Goal: Check status: Check status

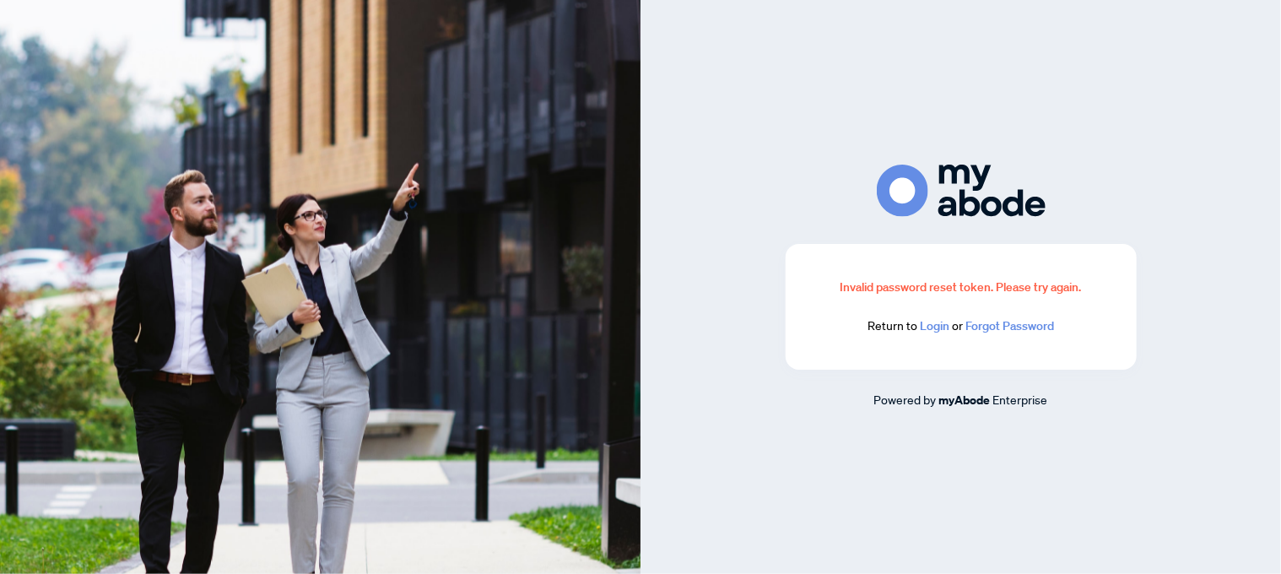
click at [935, 325] on link "Login" at bounding box center [935, 325] width 30 height 15
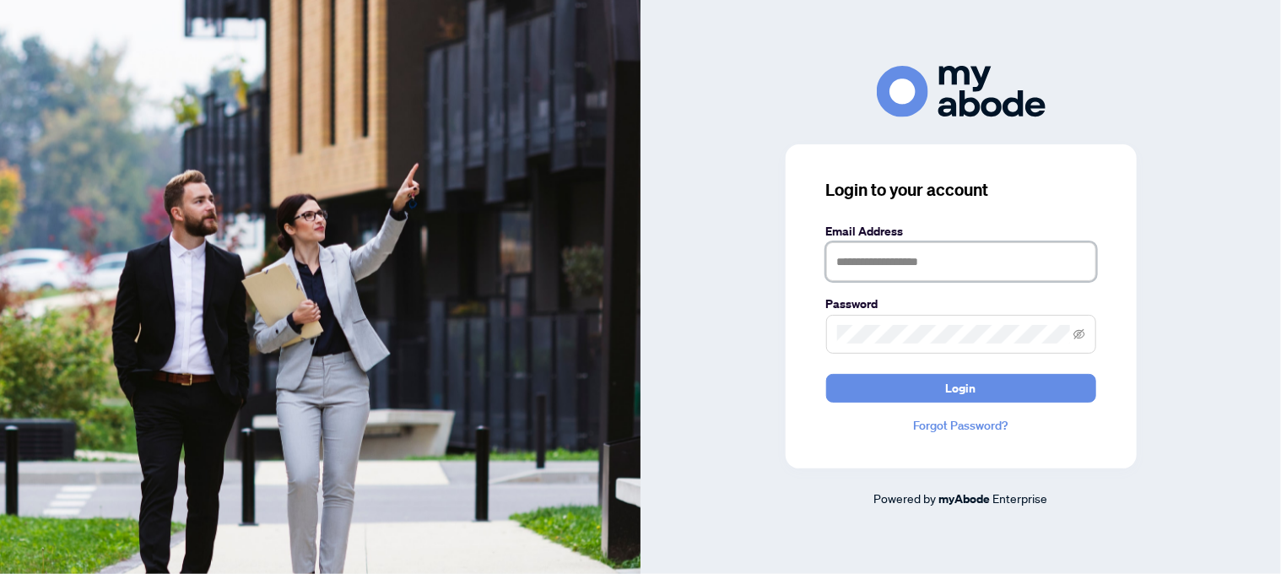
type input "**********"
click at [1084, 328] on icon "eye-invisible" at bounding box center [1079, 334] width 12 height 12
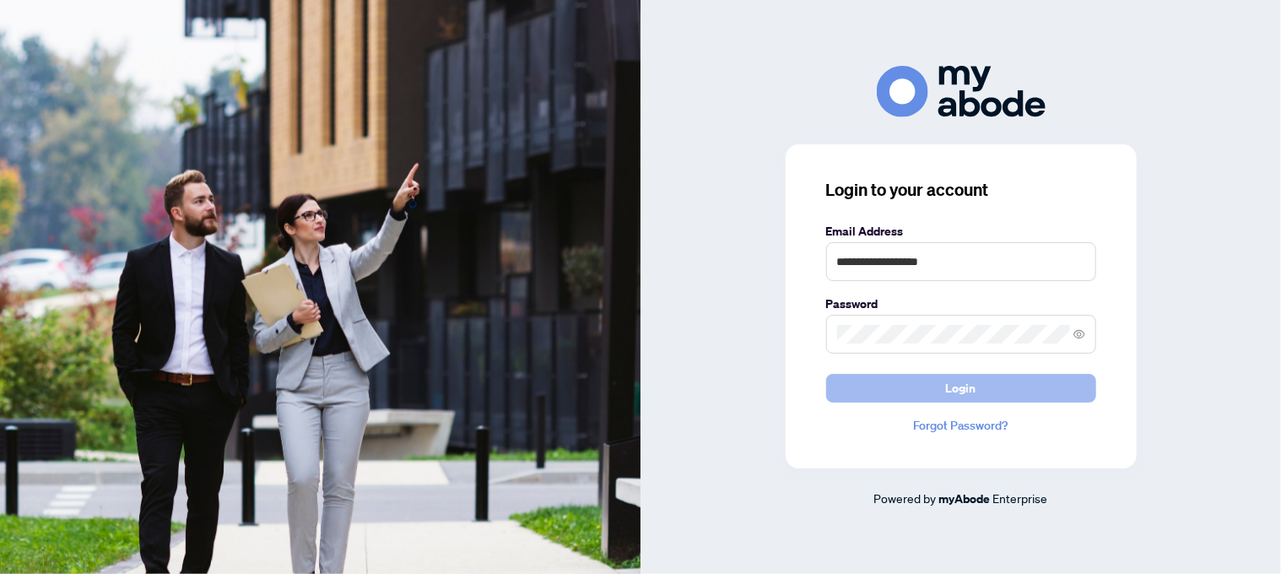
click at [998, 381] on button "Login" at bounding box center [961, 388] width 270 height 29
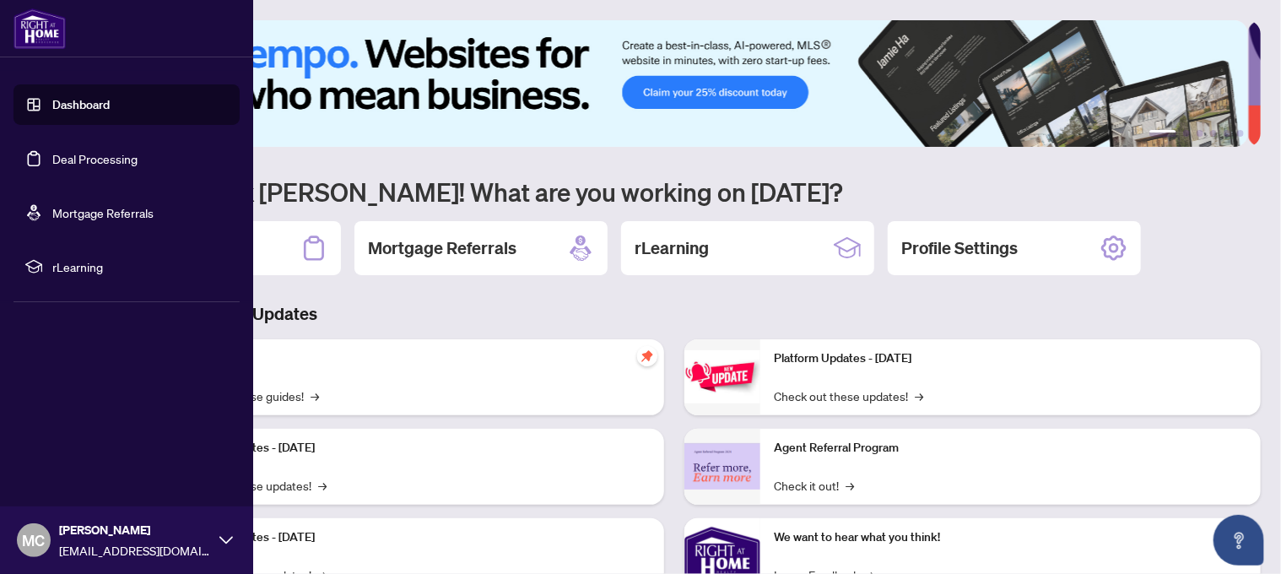
click at [65, 97] on link "Dashboard" at bounding box center [80, 104] width 57 height 15
click at [76, 151] on link "Deal Processing" at bounding box center [94, 158] width 85 height 15
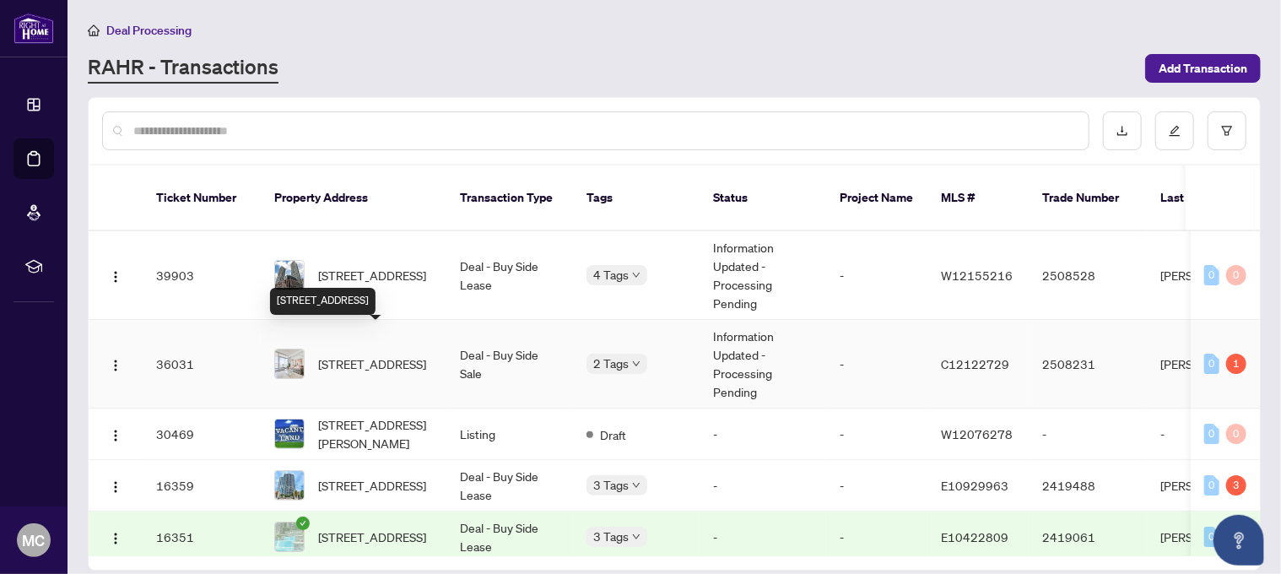
click at [361, 354] on span "2308-56 Forest Manor Rd, Toronto, Ontario M2J 0E5, Canada" at bounding box center [372, 363] width 108 height 19
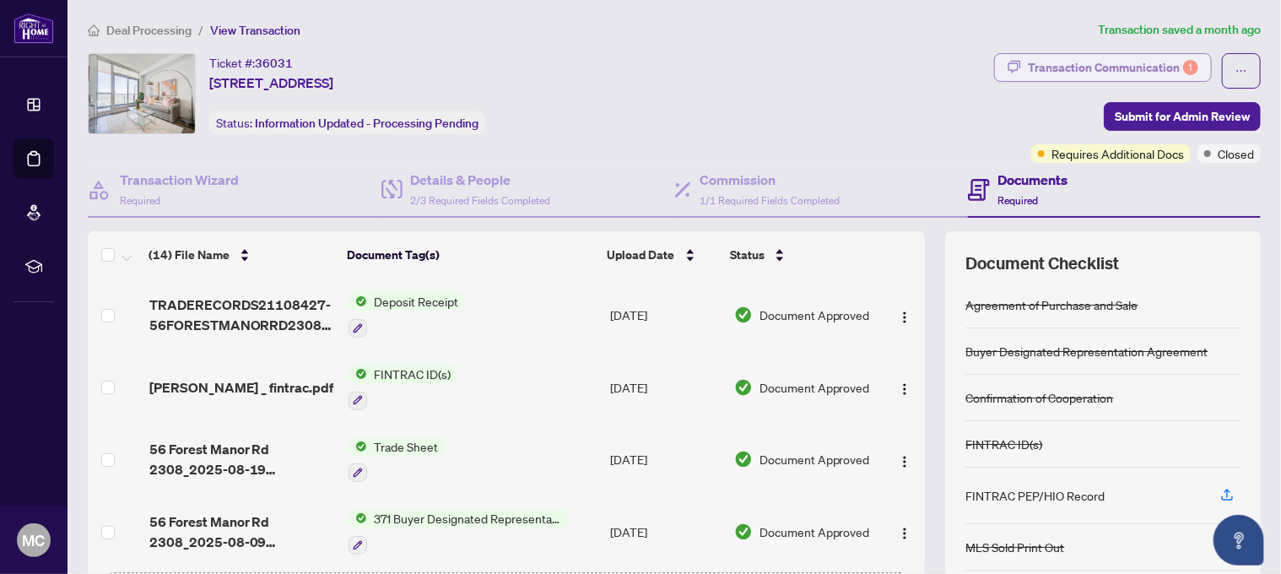
click at [1096, 67] on div "Transaction Communication 1" at bounding box center [1113, 67] width 170 height 27
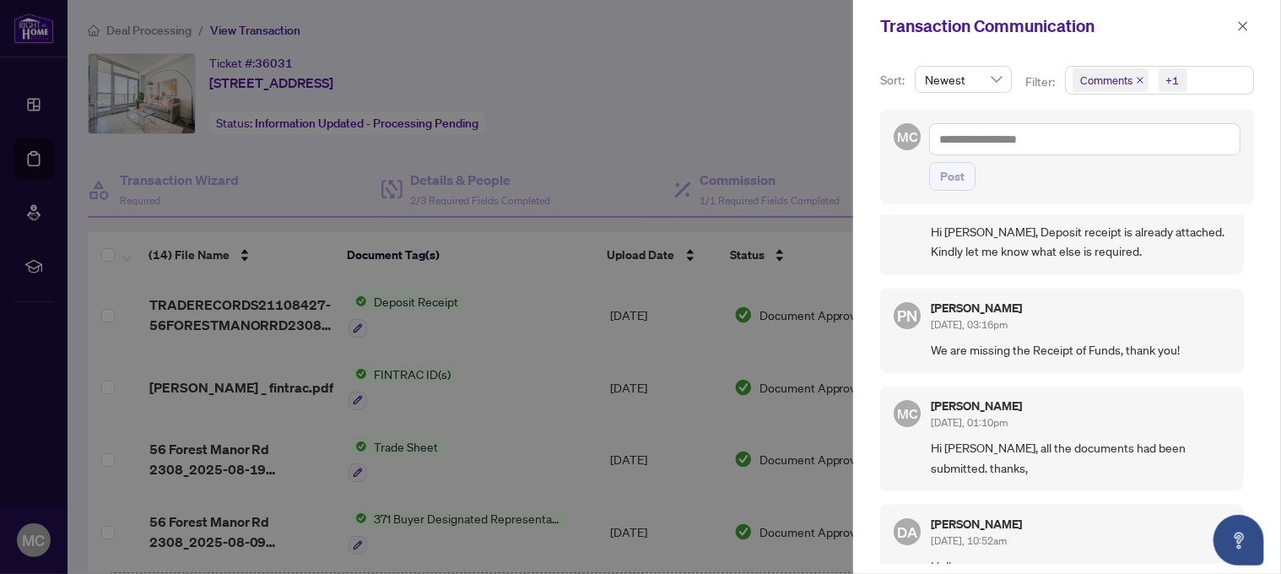
scroll to position [84, 0]
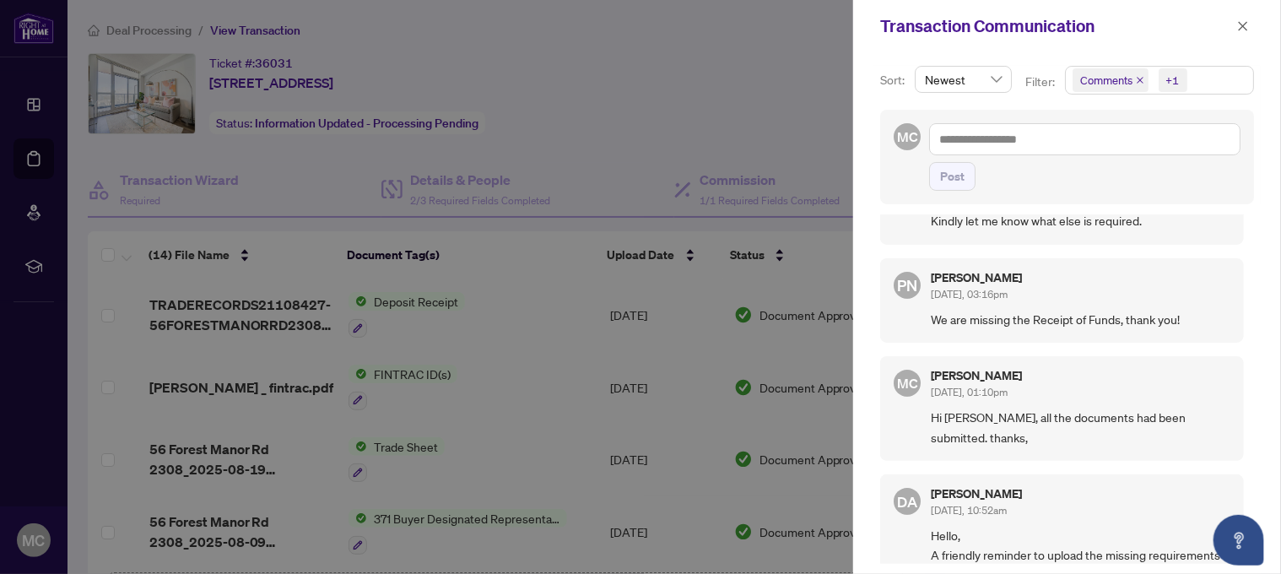
click at [686, 94] on div at bounding box center [640, 287] width 1281 height 574
click at [1239, 22] on icon "close" at bounding box center [1243, 26] width 12 height 12
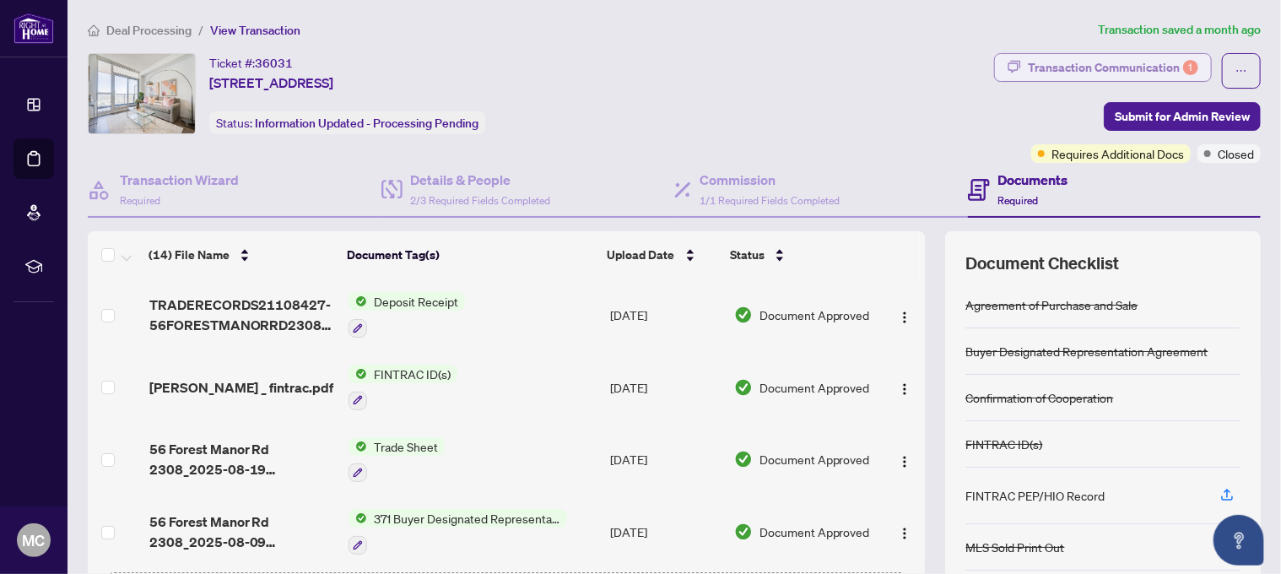
click at [1061, 68] on div "Transaction Communication 1" at bounding box center [1113, 67] width 170 height 27
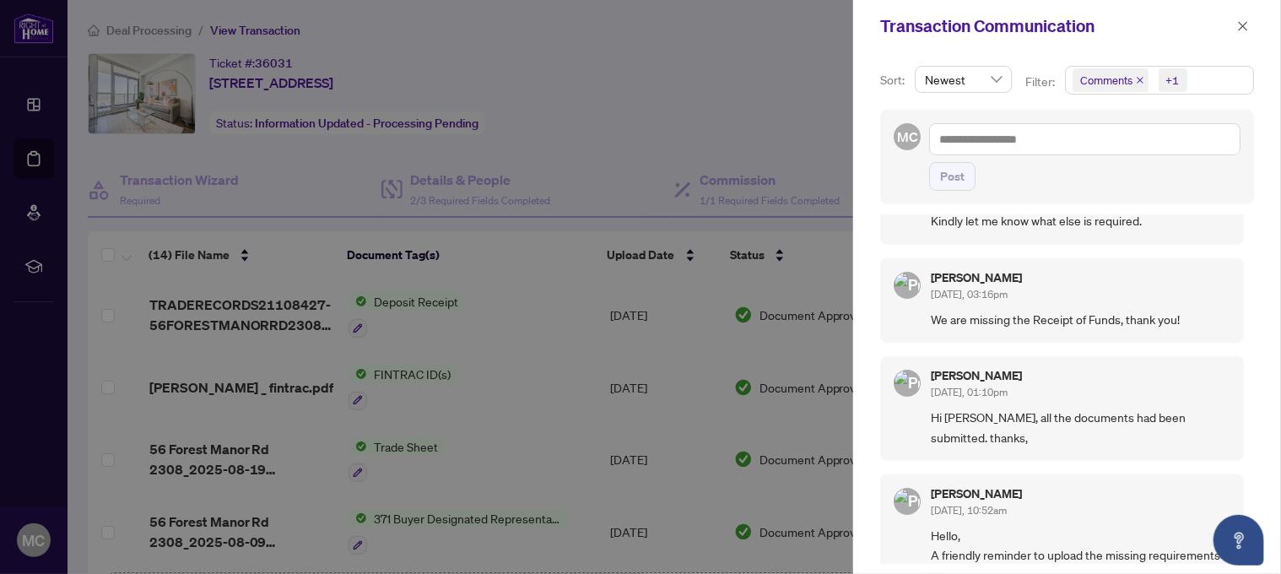
scroll to position [0, 0]
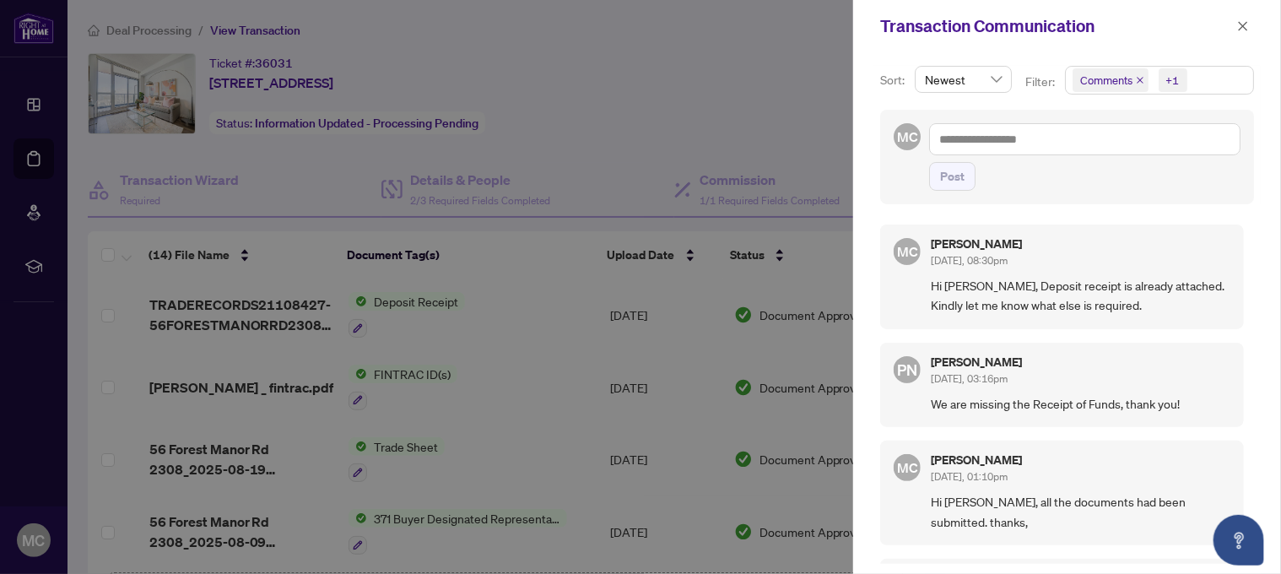
click at [629, 100] on div at bounding box center [640, 287] width 1281 height 574
click at [1235, 22] on button "button" at bounding box center [1243, 26] width 22 height 20
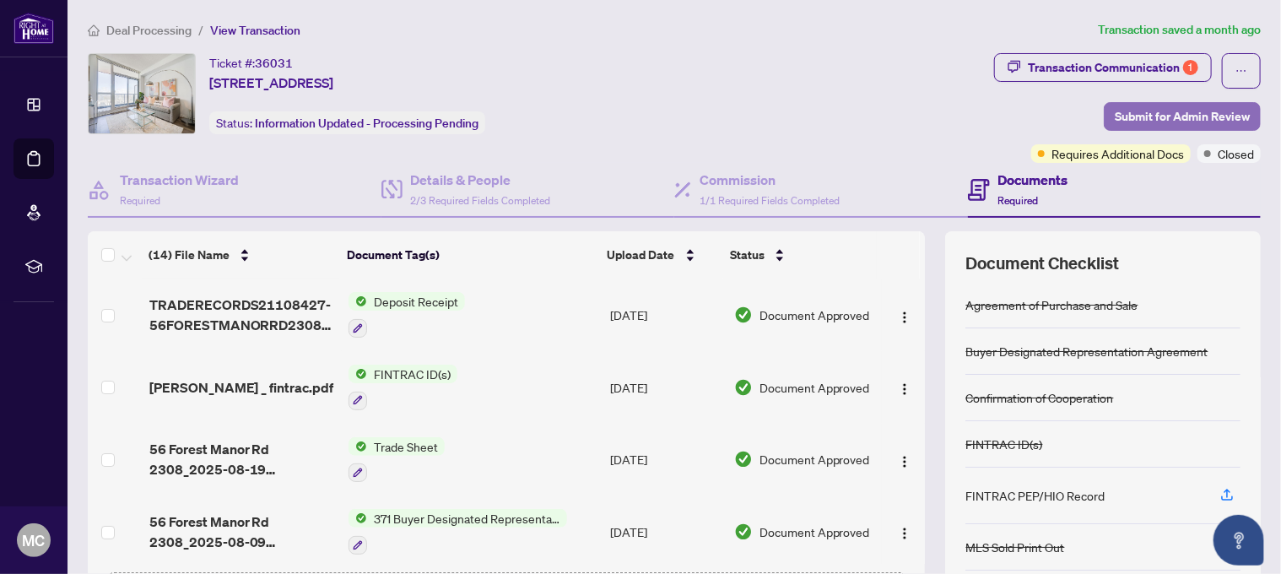
click at [1117, 114] on span "Submit for Admin Review" at bounding box center [1182, 116] width 135 height 27
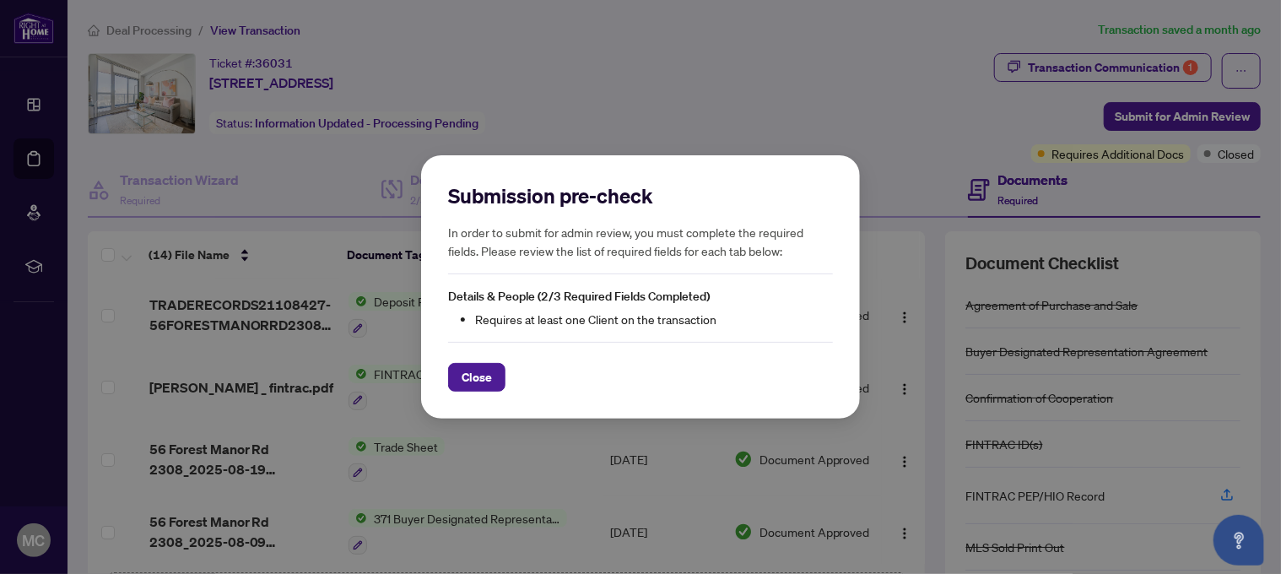
click at [715, 99] on div "Submission pre-check In order to submit for admin review, you must complete the…" at bounding box center [640, 287] width 1281 height 574
drag, startPoint x: 471, startPoint y: 379, endPoint x: 512, endPoint y: 327, distance: 66.7
click at [472, 374] on span "Close" at bounding box center [477, 377] width 30 height 27
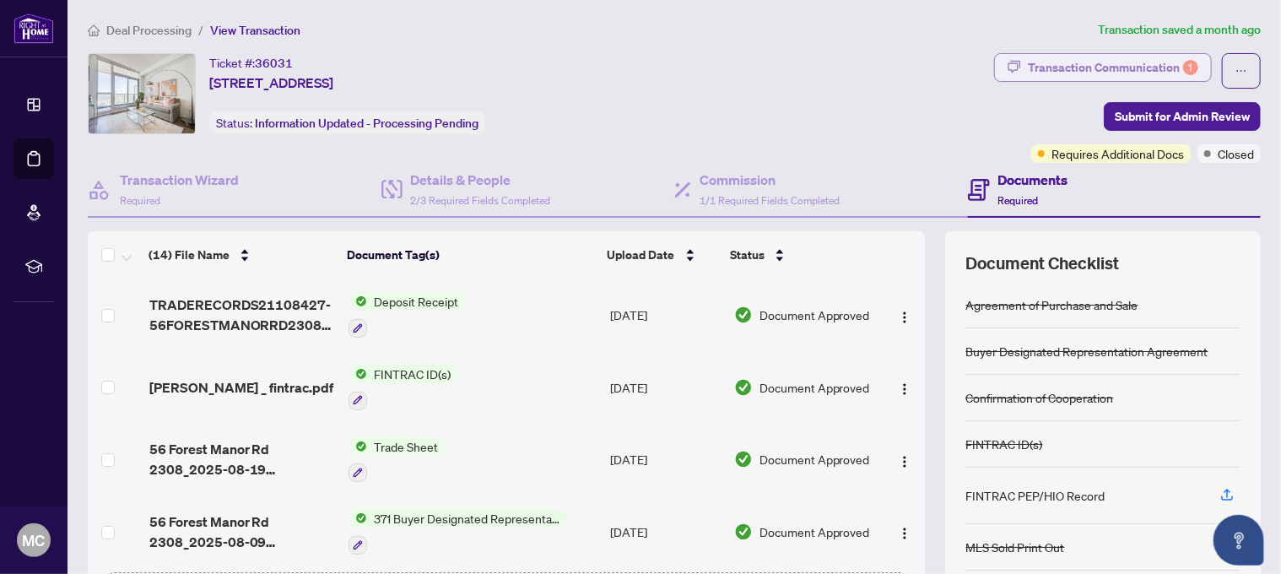
click at [1070, 67] on div "Transaction Communication 1" at bounding box center [1113, 67] width 170 height 27
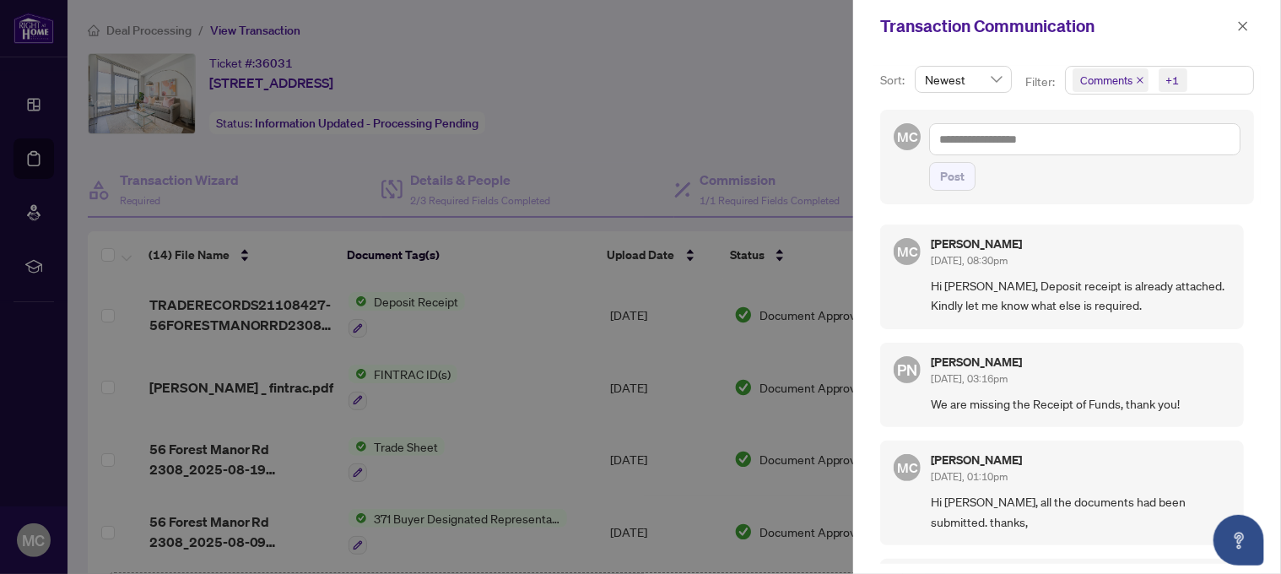
click at [748, 112] on div at bounding box center [640, 287] width 1281 height 574
click at [666, 17] on div at bounding box center [640, 287] width 1281 height 574
click at [776, 61] on div at bounding box center [640, 287] width 1281 height 574
click at [1235, 19] on button "button" at bounding box center [1243, 26] width 22 height 20
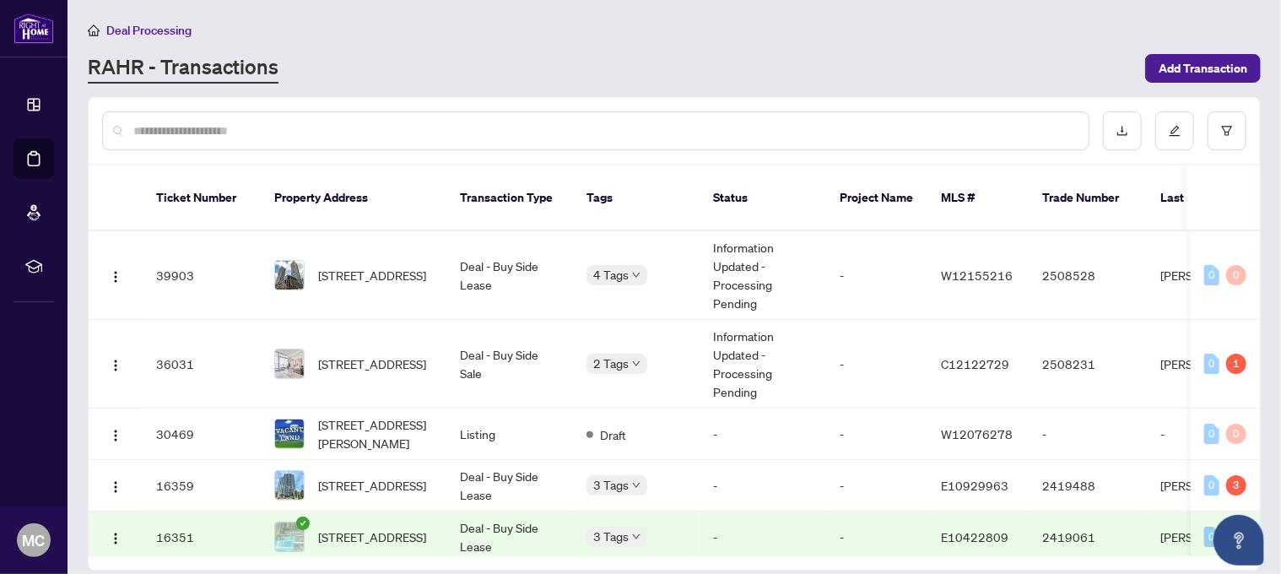
click at [601, 59] on div "RAHR - Transactions" at bounding box center [611, 68] width 1047 height 30
click at [534, 74] on div "RAHR - Transactions" at bounding box center [611, 68] width 1047 height 30
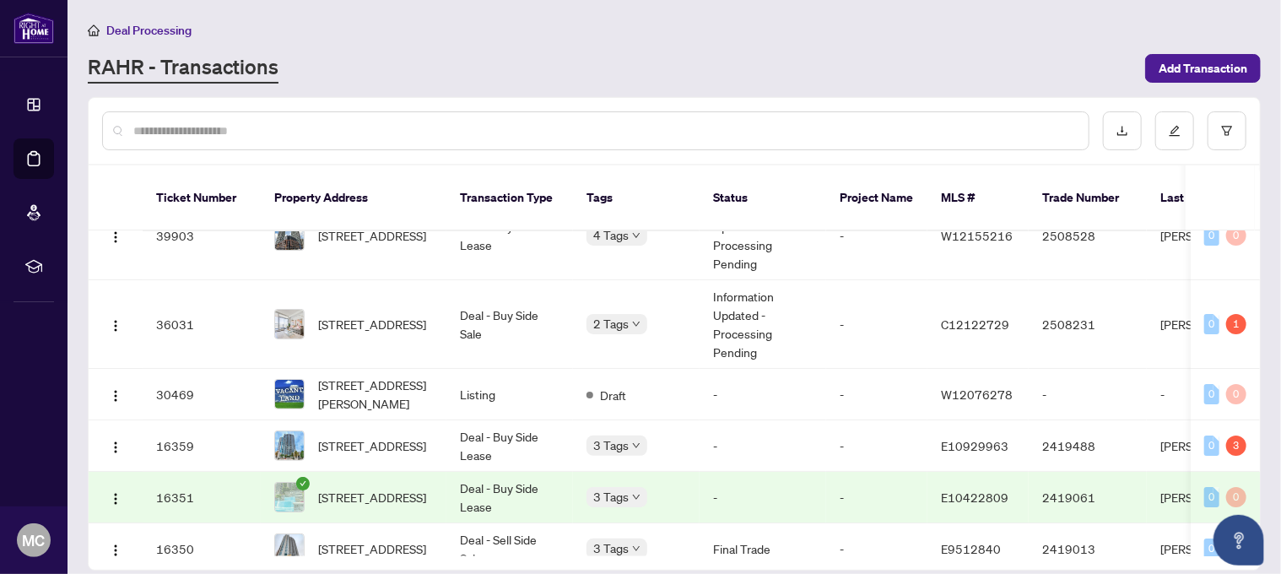
scroll to position [62, 0]
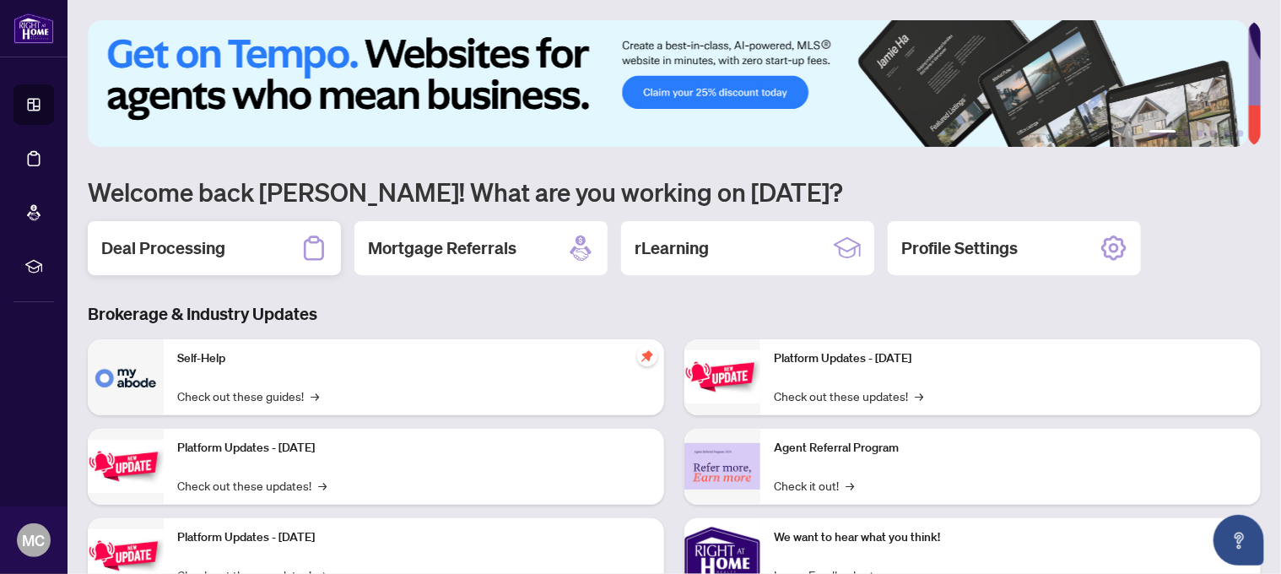
click at [173, 252] on h2 "Deal Processing" at bounding box center [163, 248] width 124 height 24
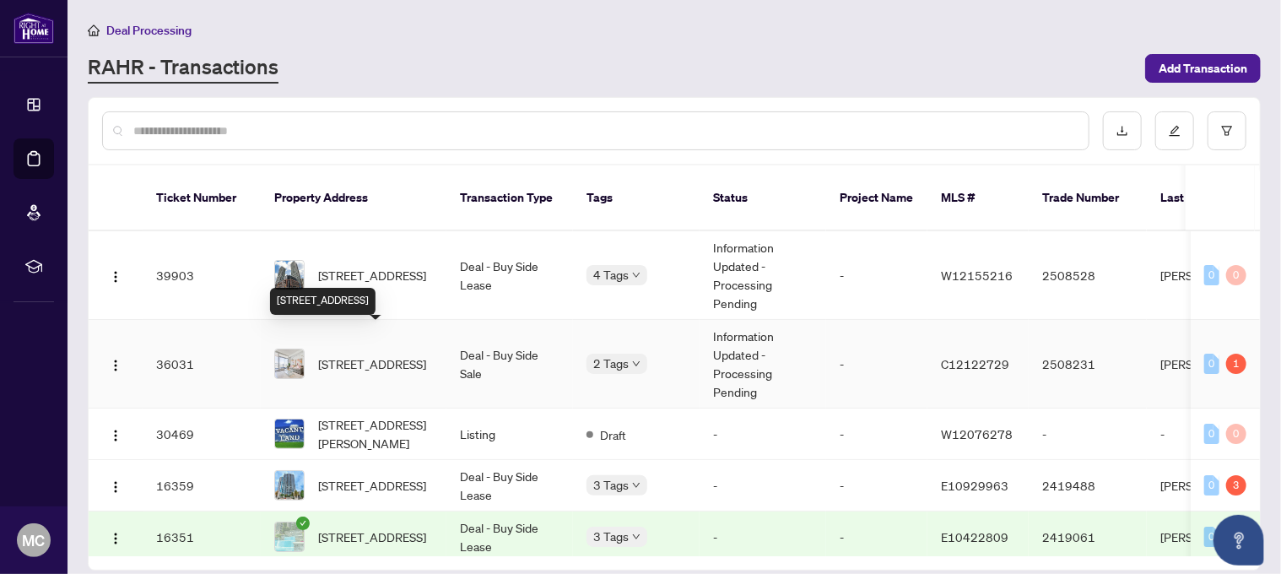
click at [368, 354] on span "2308-56 Forest Manor Rd, Toronto, Ontario M2J 0E5, Canada" at bounding box center [372, 363] width 108 height 19
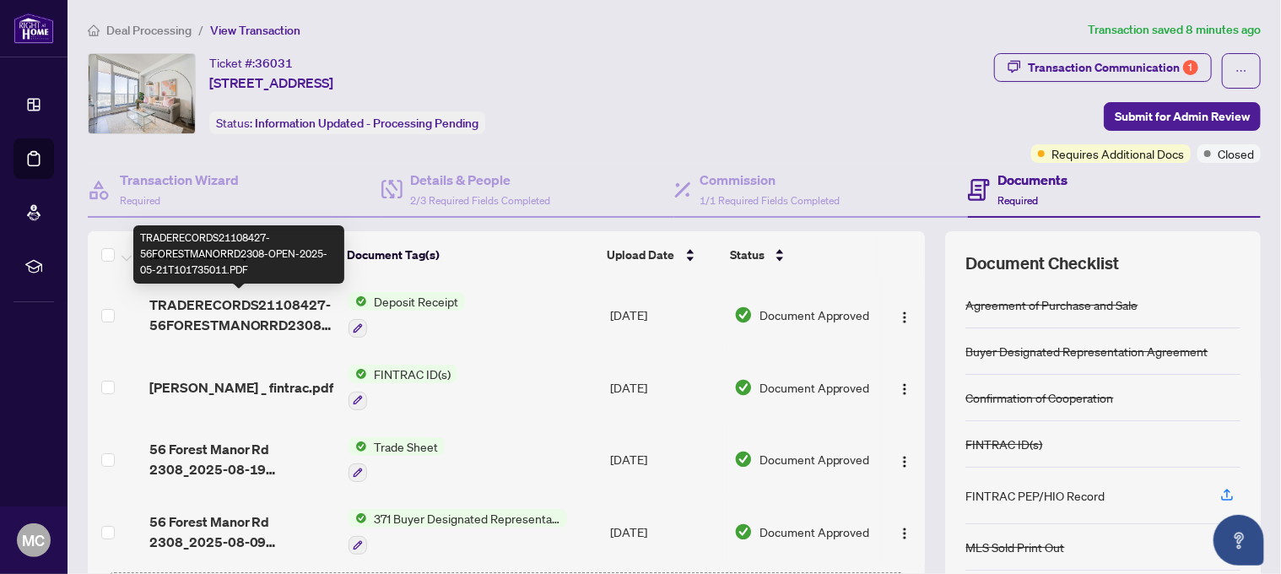
click at [285, 296] on span "TRADERECORDS21108427-56FORESTMANORRD2308-OPEN-2025-05-21T101735011.PDF" at bounding box center [242, 314] width 186 height 40
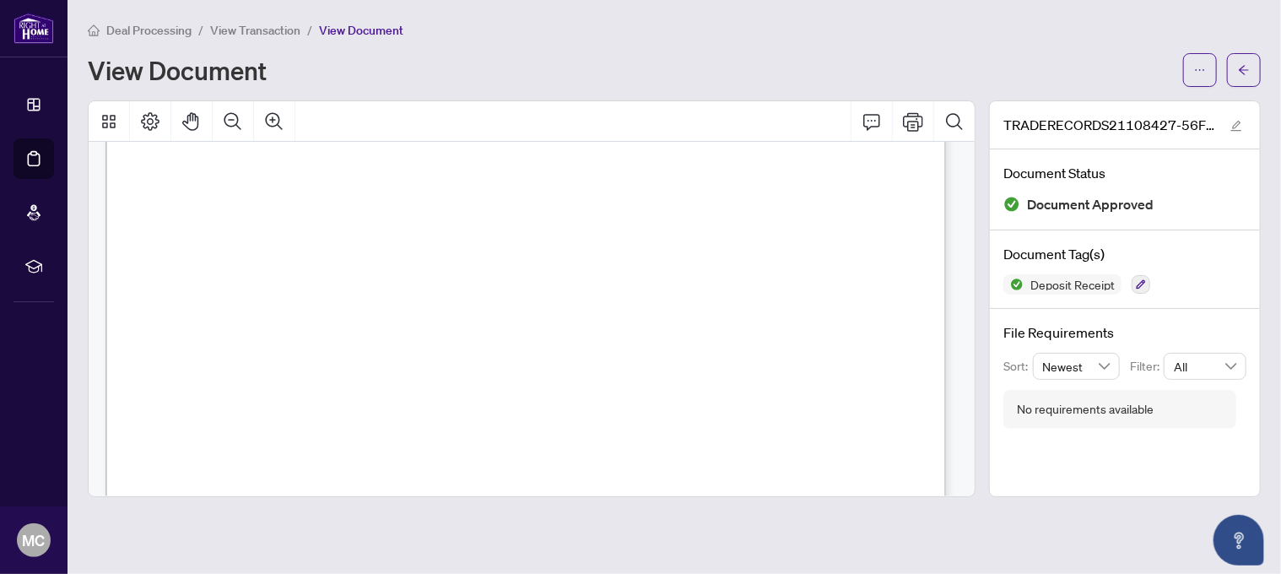
scroll to position [84, 0]
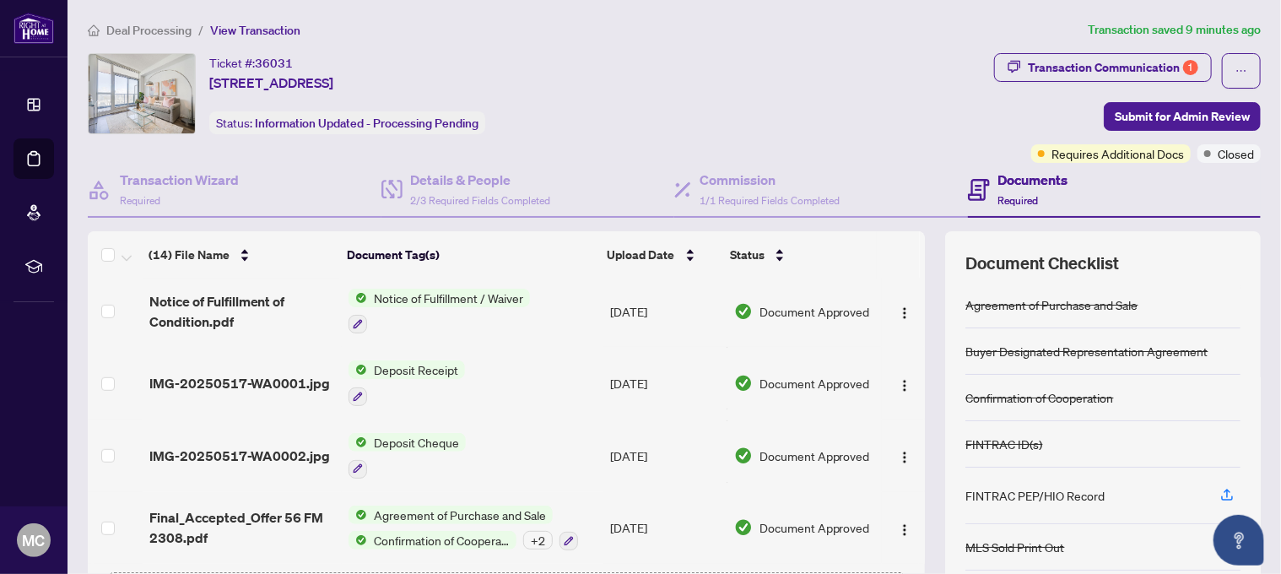
scroll to position [591, 0]
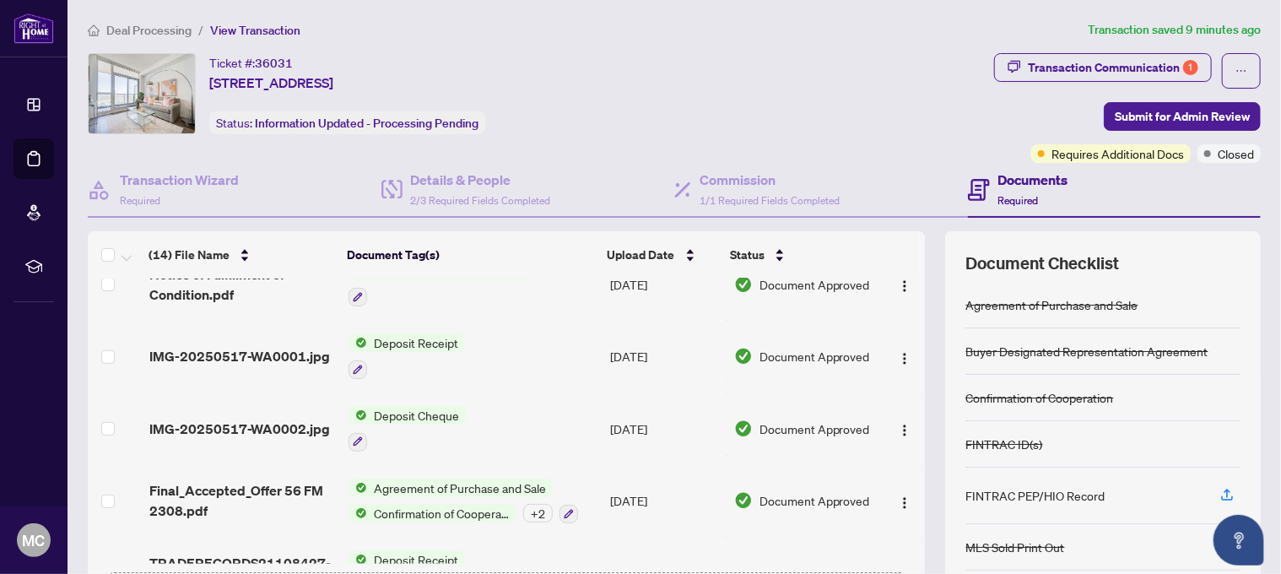
drag, startPoint x: 418, startPoint y: 421, endPoint x: 435, endPoint y: 431, distance: 19.7
click at [419, 423] on span "Deposit Cheque" at bounding box center [416, 415] width 99 height 19
click at [380, 512] on span "Deposit Cheque" at bounding box center [376, 507] width 99 height 19
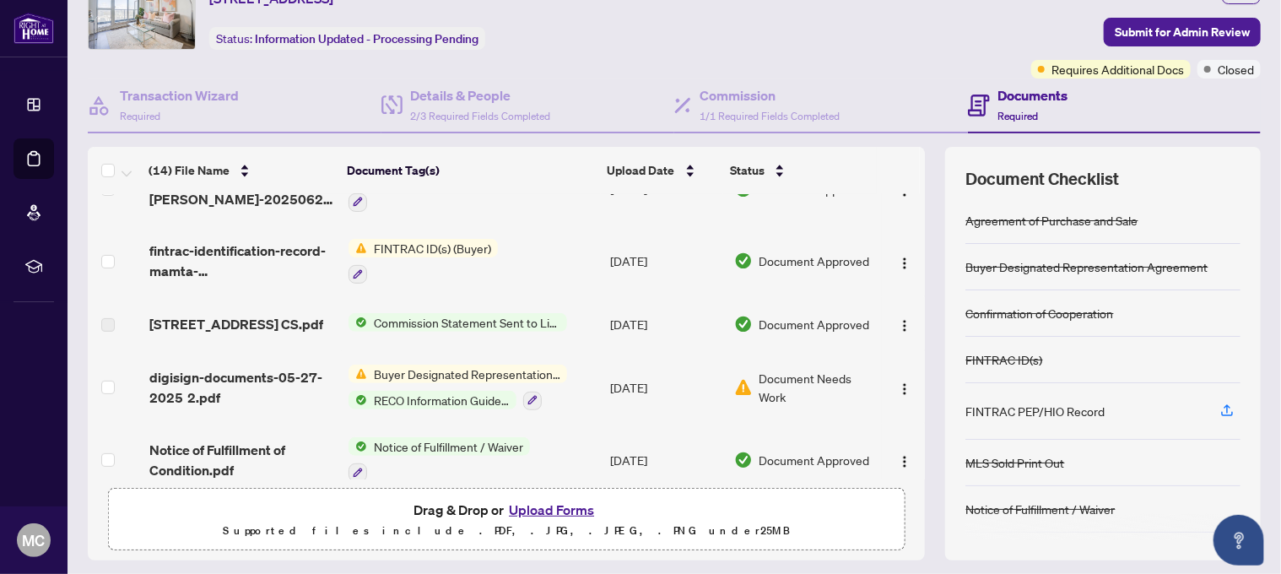
scroll to position [298, 0]
